Goal: Find specific page/section

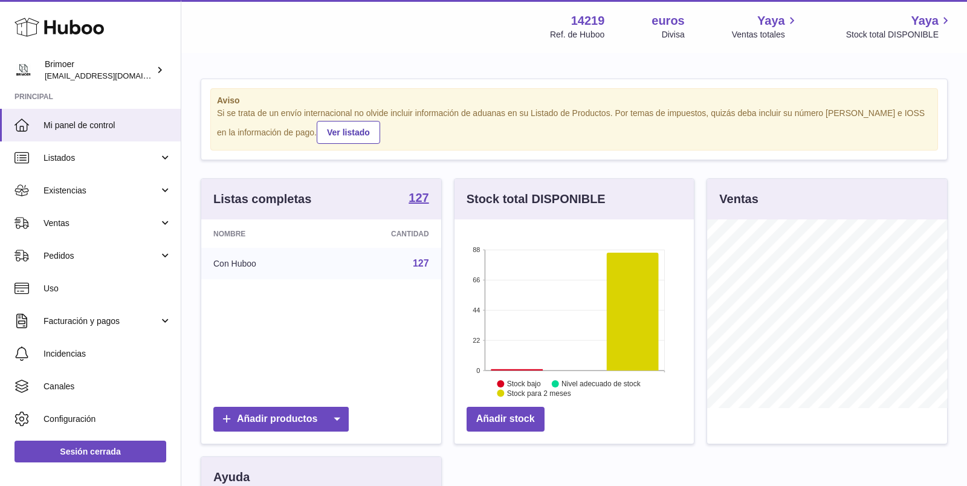
scroll to position [188, 240]
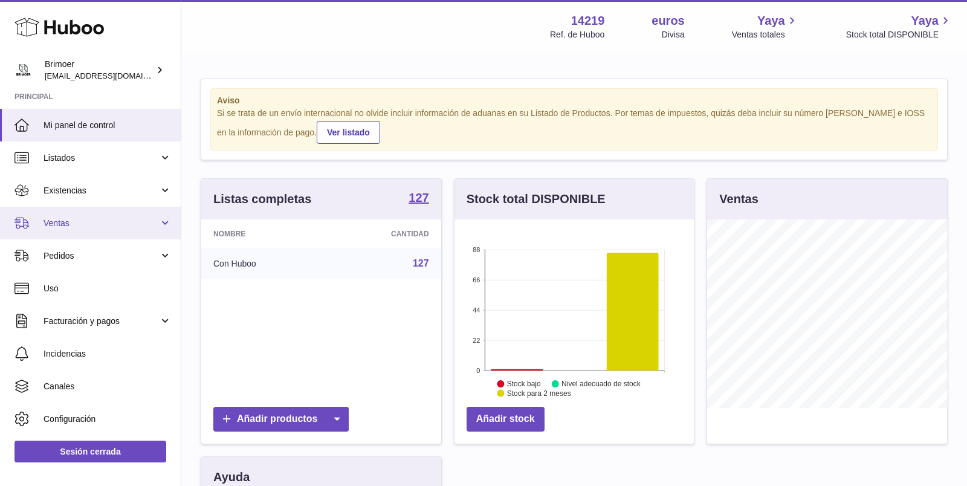
click at [66, 218] on span "Ventas" at bounding box center [101, 223] width 115 height 11
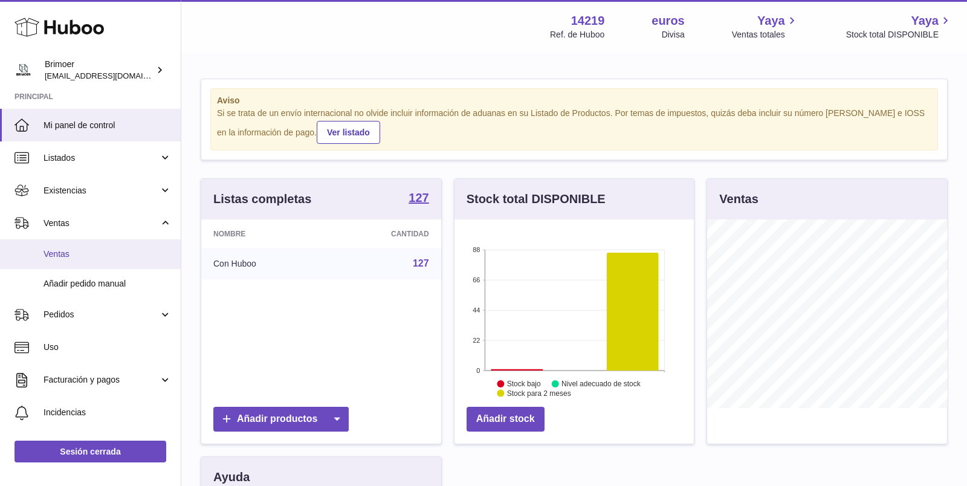
click at [61, 255] on font "Ventas" at bounding box center [57, 254] width 26 height 10
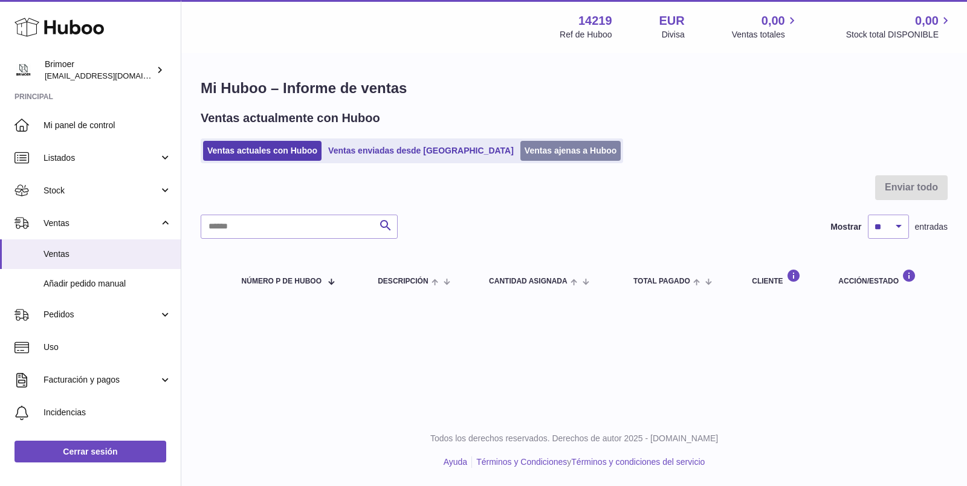
click at [520, 153] on link "Ventas ajenas a Huboo" at bounding box center [570, 151] width 101 height 20
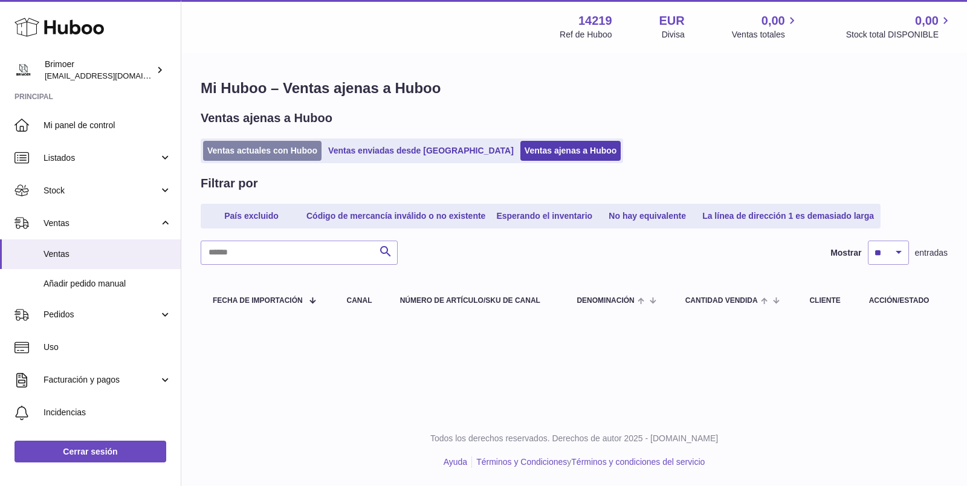
click at [249, 154] on link "Ventas actuales con Huboo" at bounding box center [262, 151] width 118 height 20
